Goal: Check status

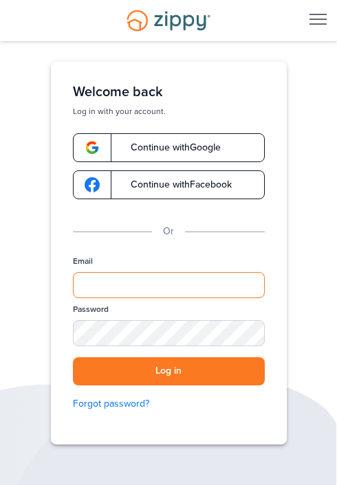
click at [124, 285] on input "Email" at bounding box center [169, 285] width 192 height 26
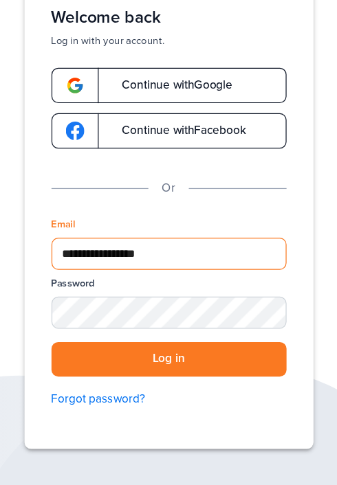
type input "**********"
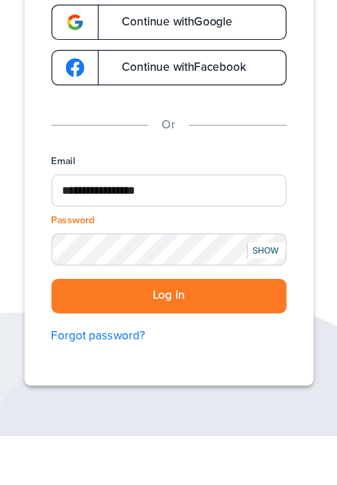
click at [195, 373] on button "Log in" at bounding box center [169, 371] width 192 height 28
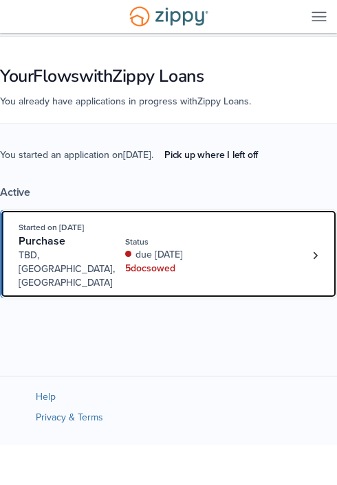
click at [177, 276] on div "5 doc s owed" at bounding box center [160, 269] width 71 height 14
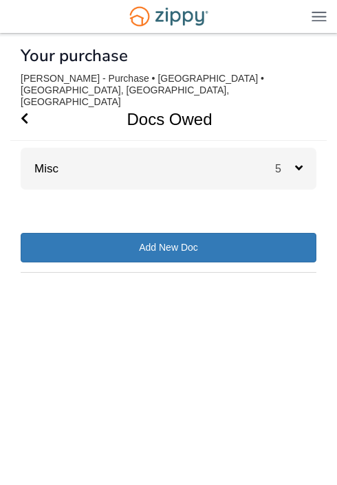
click at [295, 175] on span "5" at bounding box center [285, 169] width 20 height 12
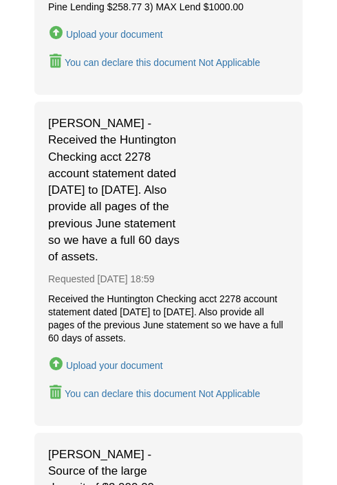
scroll to position [1064, 0]
